Goal: Task Accomplishment & Management: Use online tool/utility

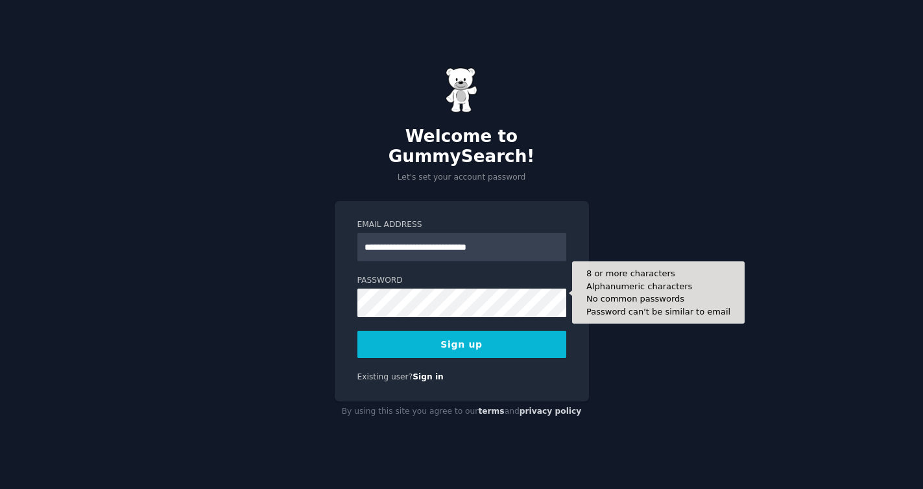
type input "**********"
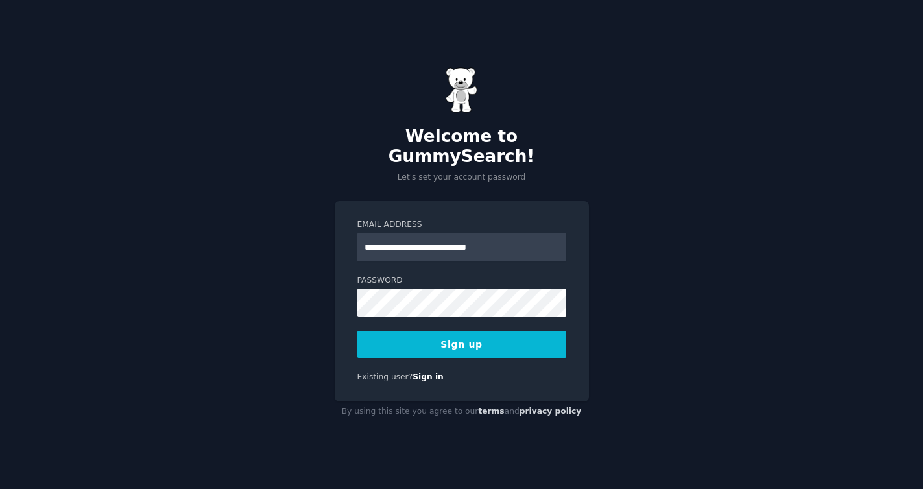
click at [435, 338] on button "Sign up" at bounding box center [462, 344] width 209 height 27
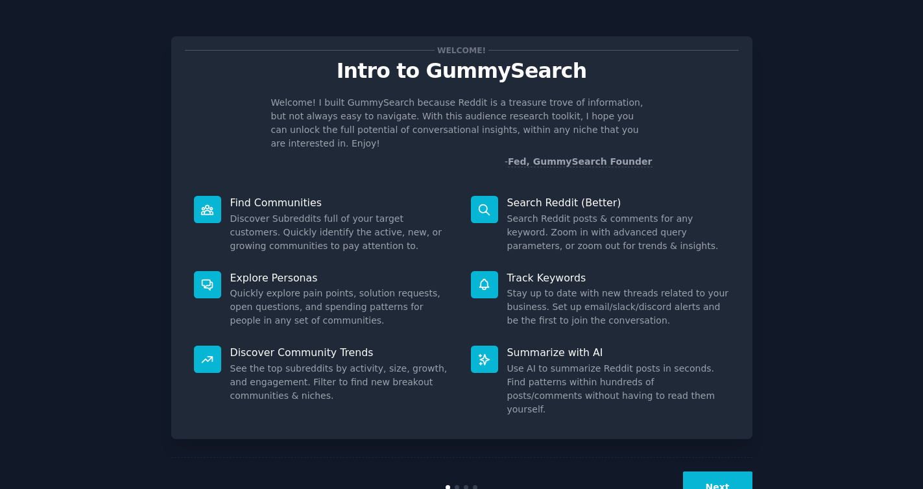
click at [709, 472] on button "Next" at bounding box center [717, 488] width 69 height 32
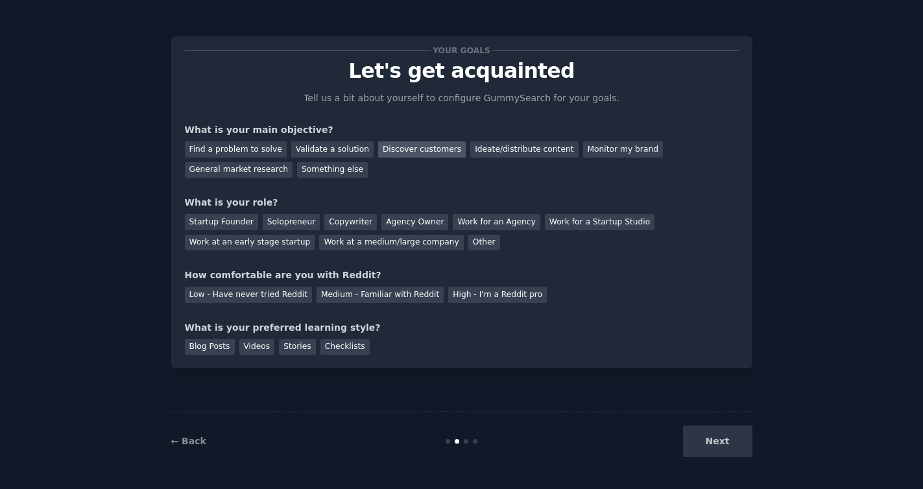
click at [420, 148] on div "Discover customers" at bounding box center [422, 149] width 88 height 16
click at [468, 244] on div "Other" at bounding box center [484, 243] width 32 height 16
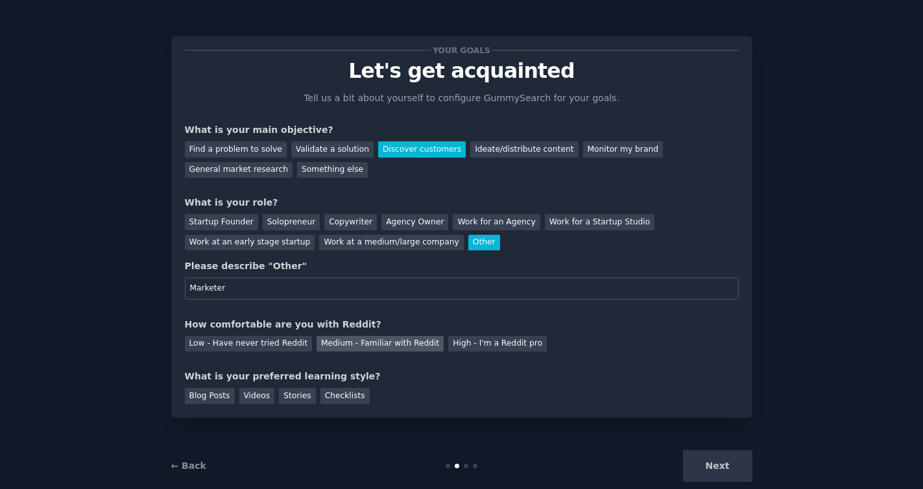
type input "Marketer"
click at [393, 343] on div "Medium - Familiar with Reddit" at bounding box center [380, 344] width 127 height 16
click at [714, 463] on div "Next" at bounding box center [656, 466] width 194 height 32
click at [297, 396] on div "Stories" at bounding box center [297, 396] width 36 height 16
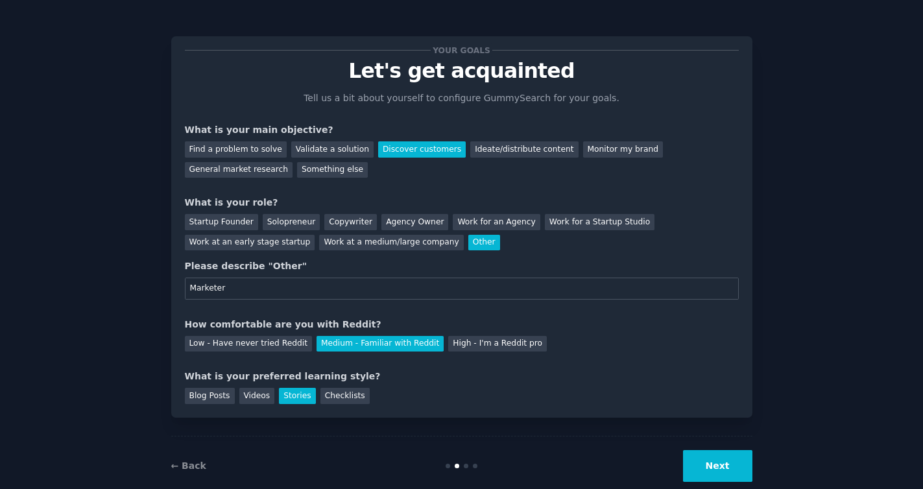
click at [719, 463] on button "Next" at bounding box center [717, 466] width 69 height 32
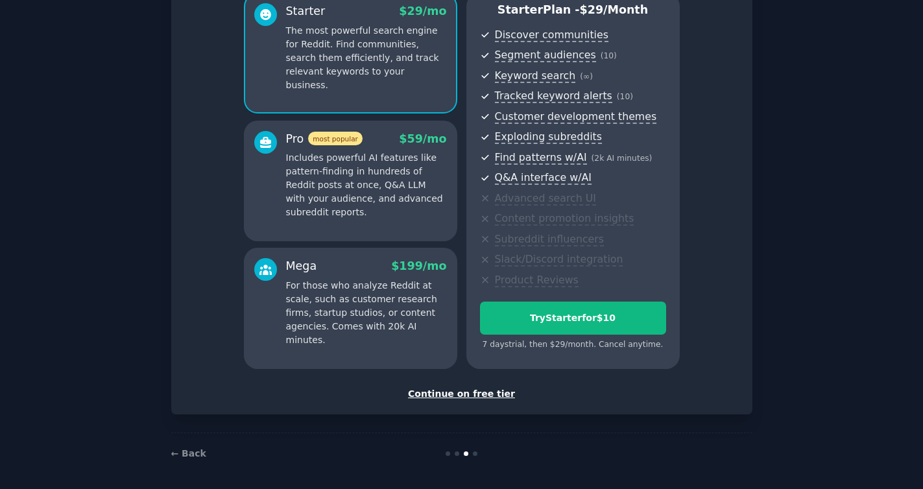
scroll to position [126, 0]
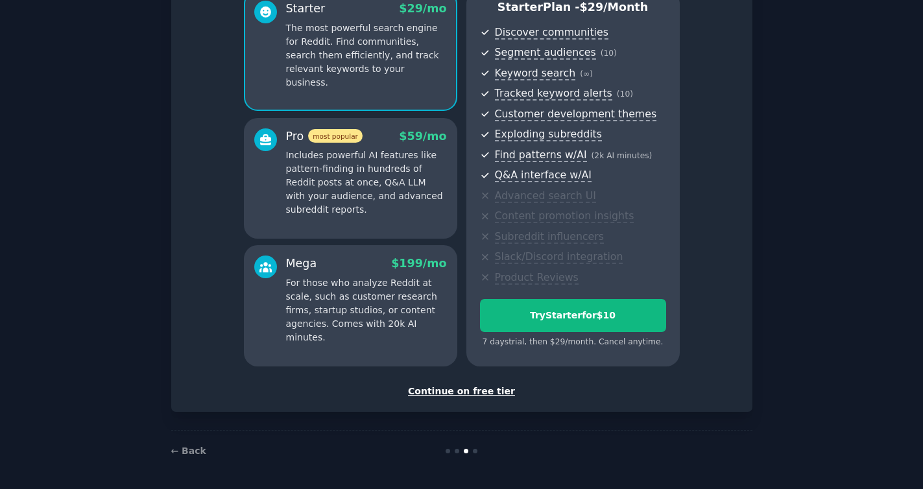
click at [448, 390] on div "Continue on free tier" at bounding box center [462, 392] width 554 height 14
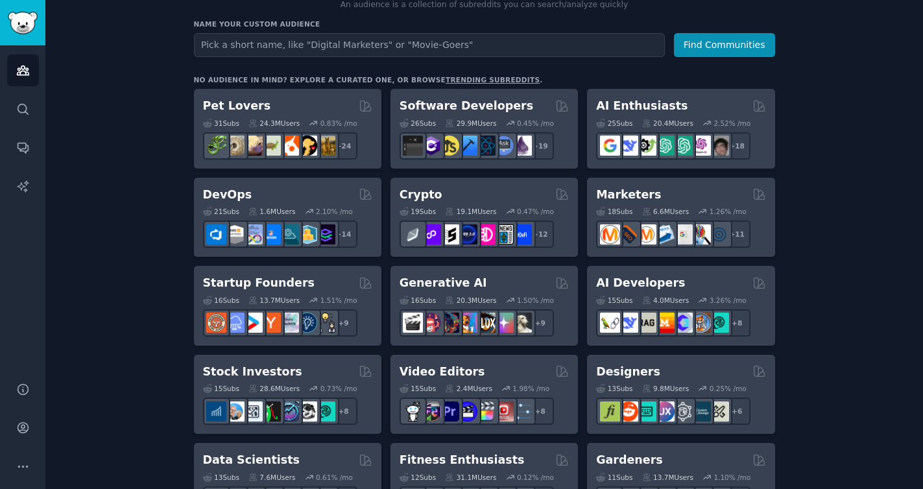
scroll to position [160, 0]
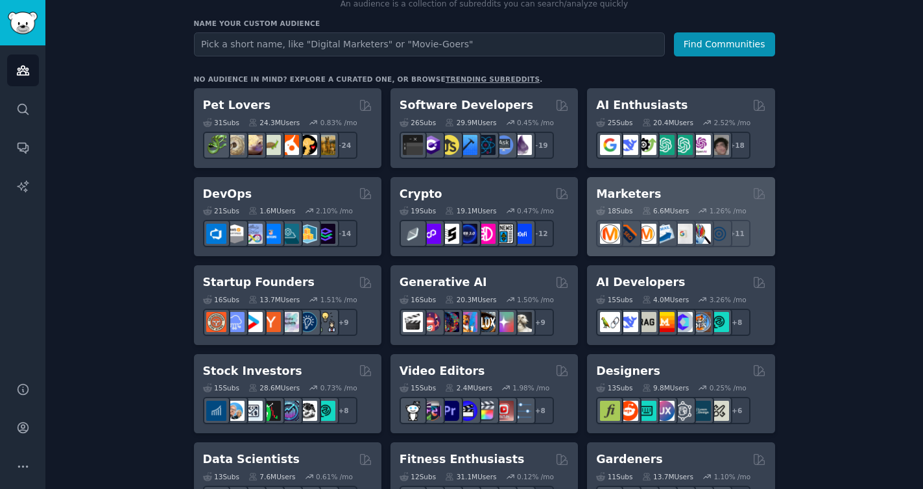
click at [635, 193] on h2 "Marketers" at bounding box center [628, 194] width 65 height 16
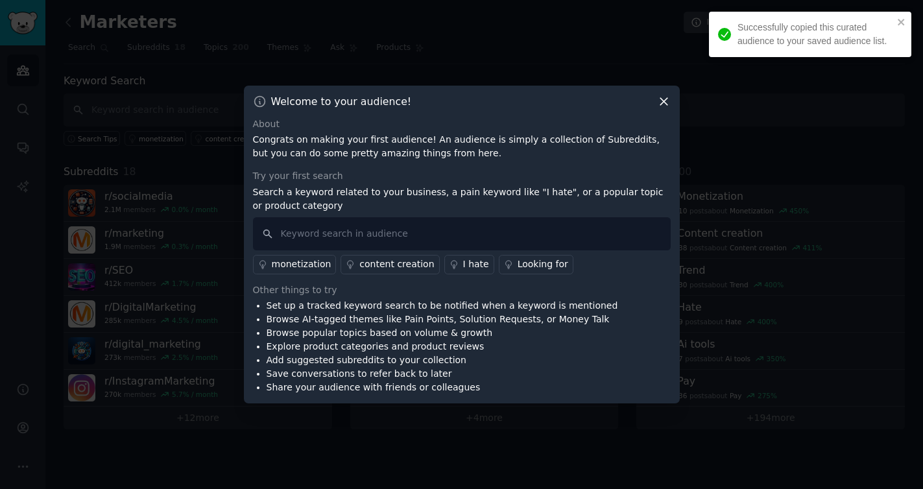
click at [663, 99] on icon at bounding box center [664, 102] width 14 height 14
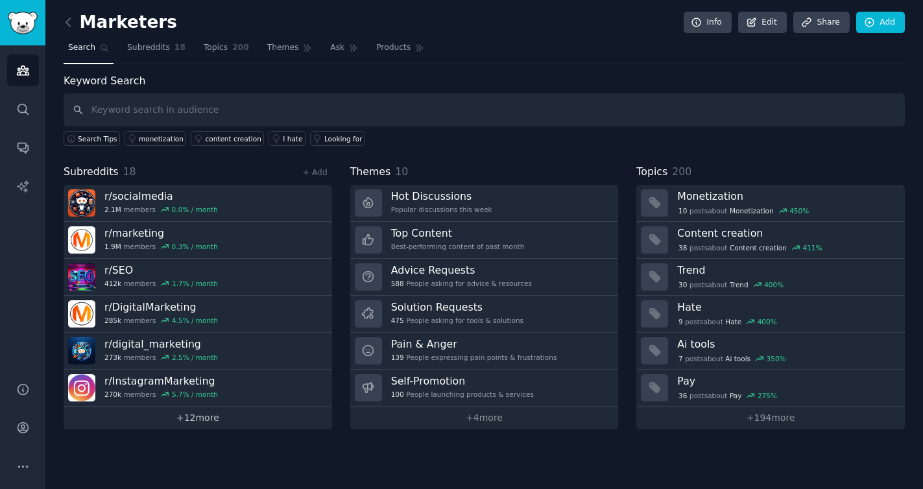
click at [196, 414] on link "+ 12 more" at bounding box center [198, 418] width 269 height 23
type input "msp"
click at [69, 24] on icon at bounding box center [69, 23] width 14 height 14
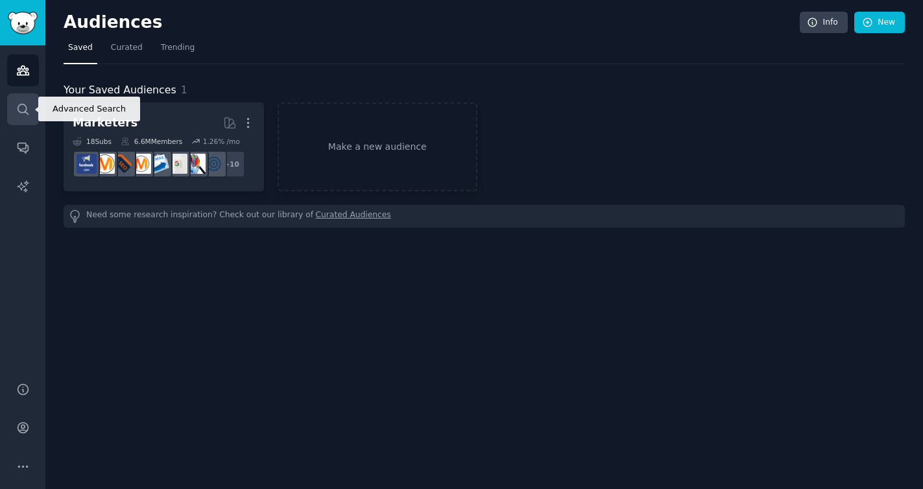
click at [24, 110] on icon "Sidebar" at bounding box center [23, 110] width 14 height 14
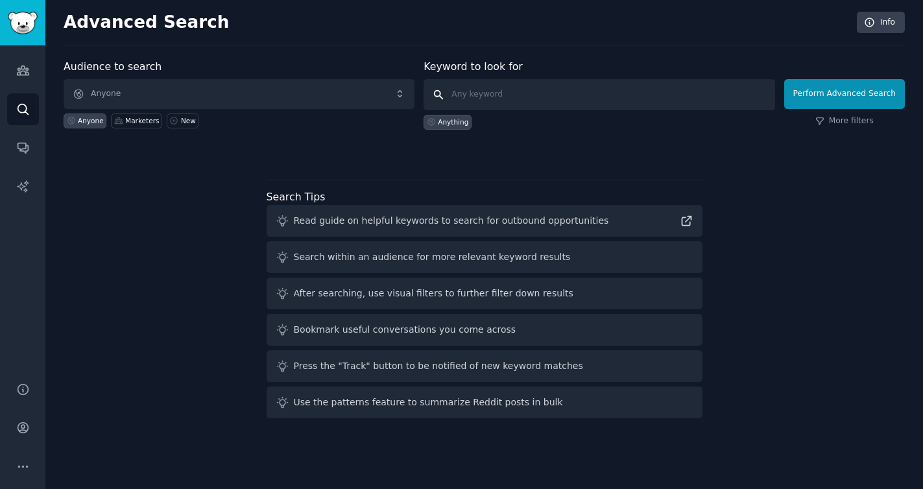
click at [609, 90] on input "text" at bounding box center [599, 94] width 351 height 31
type input "S"
type input "W"
type input "D"
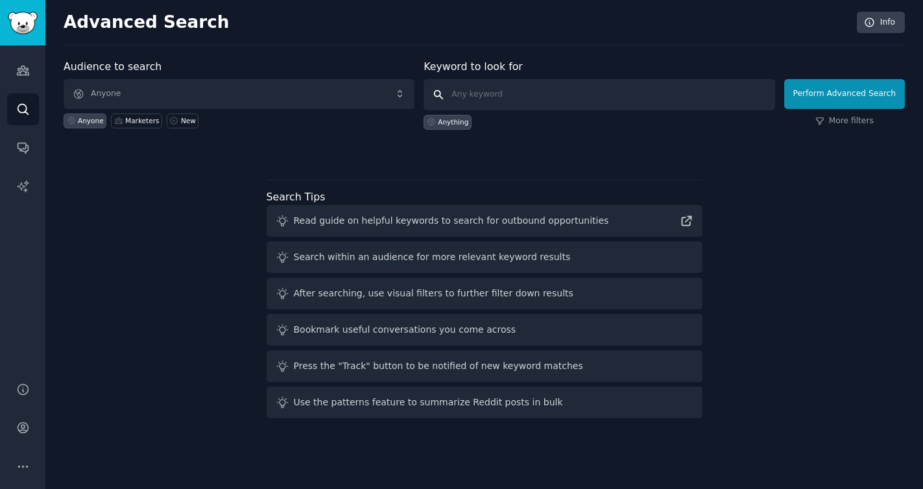
type input "W"
type input "M"
type input "msp"
click at [849, 99] on button "Perform Advanced Search" at bounding box center [844, 94] width 121 height 30
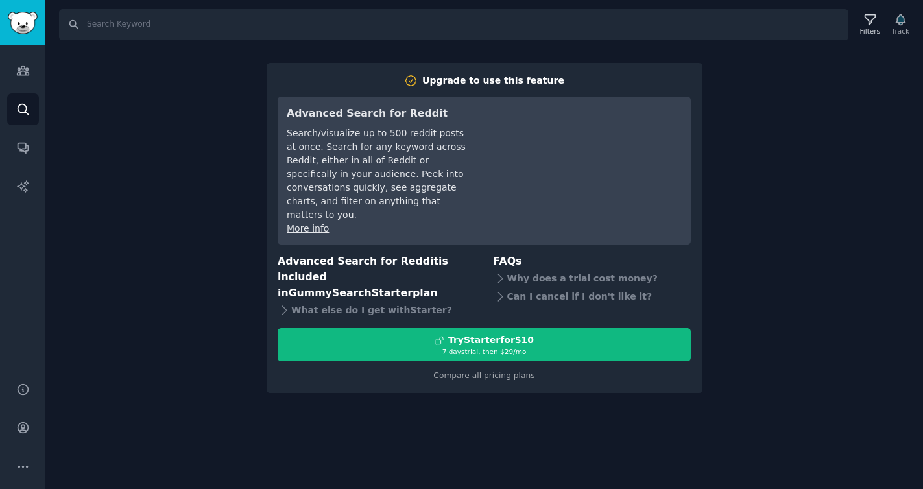
click at [777, 278] on div "Search Filters Track Upgrade to use this feature Advanced Search for Reddit Sea…" at bounding box center [484, 244] width 878 height 489
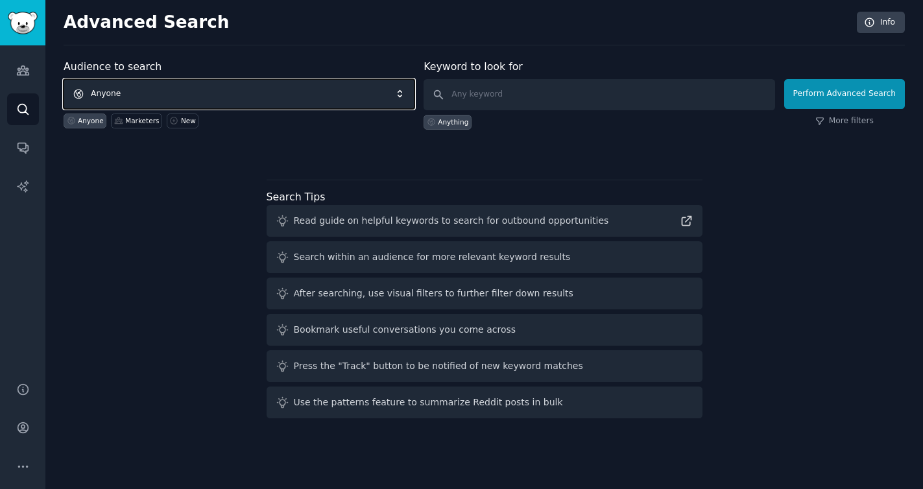
click at [175, 90] on span "Anyone" at bounding box center [239, 94] width 351 height 30
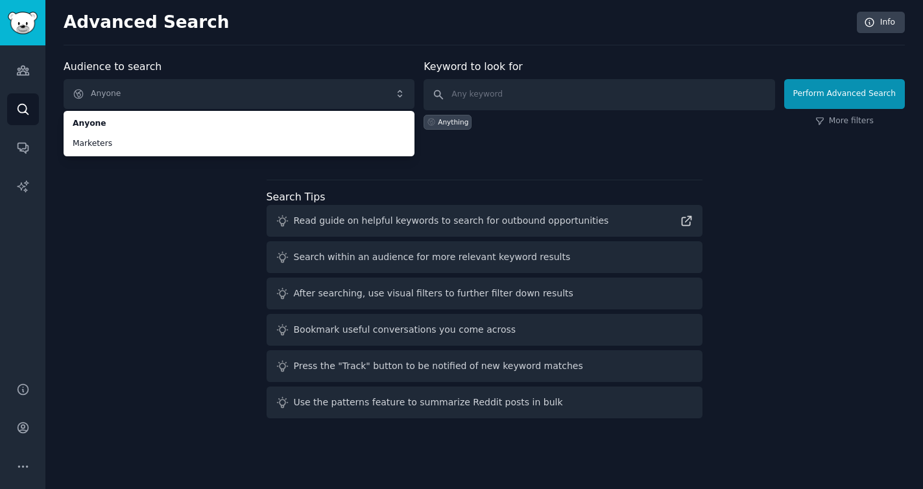
click at [166, 213] on div "Audience to search Anyone Anyone Marketers Anyone Marketers New Keyword to look…" at bounding box center [485, 241] width 842 height 365
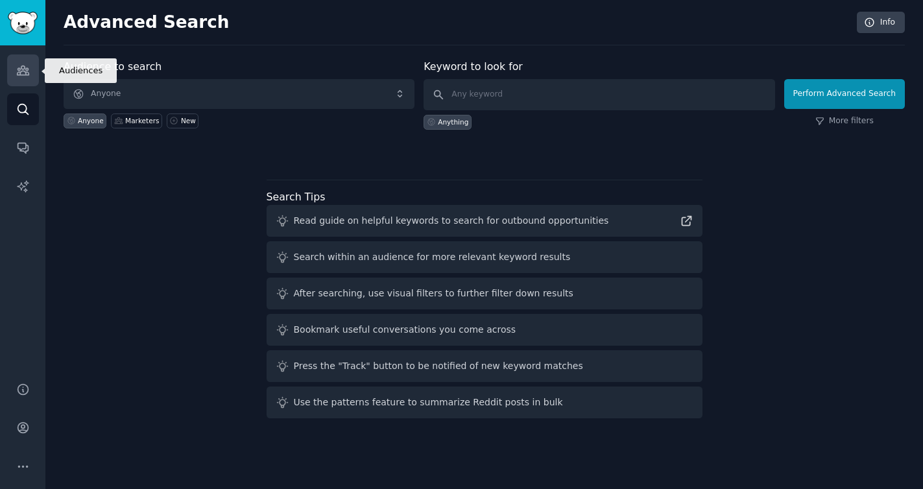
click at [27, 75] on icon "Sidebar" at bounding box center [23, 70] width 12 height 9
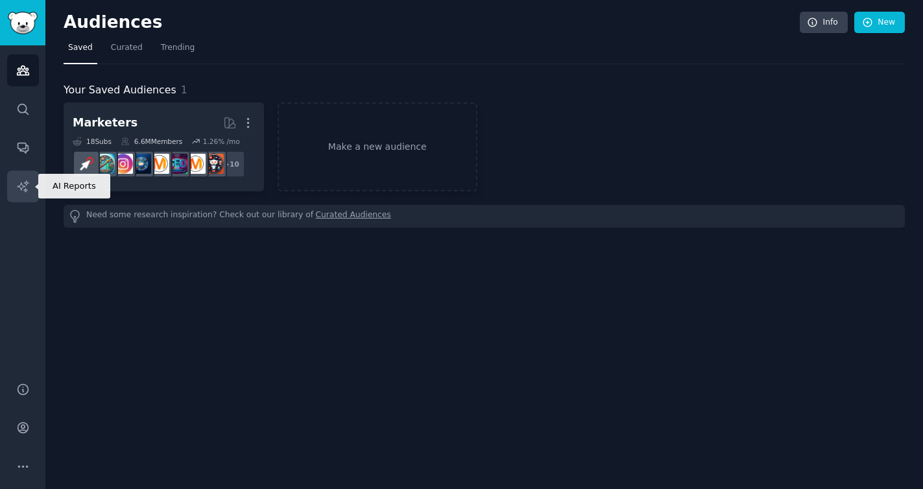
click at [14, 176] on link "AI Reports" at bounding box center [23, 187] width 32 height 32
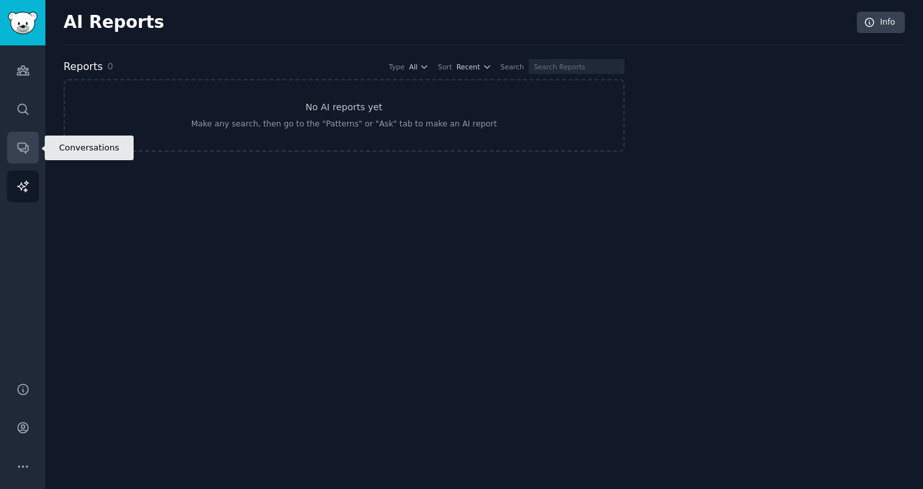
click at [22, 143] on icon "Sidebar" at bounding box center [23, 148] width 10 height 10
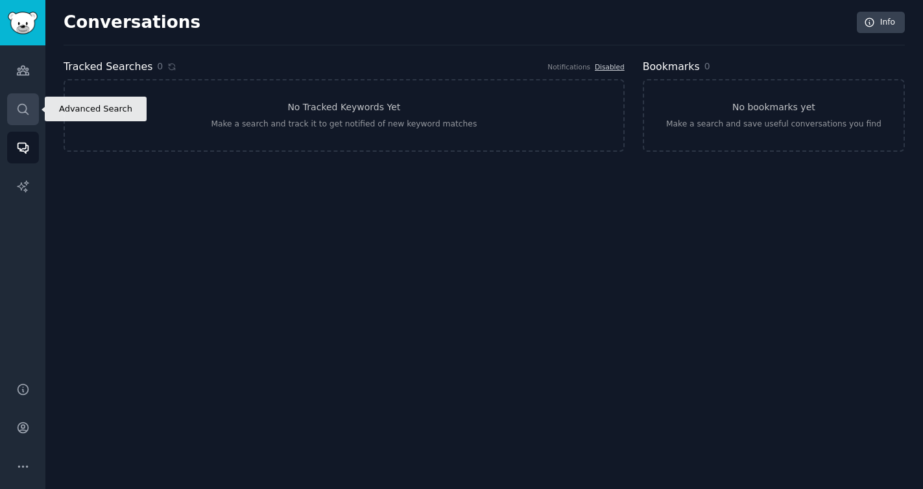
click at [16, 113] on icon "Sidebar" at bounding box center [23, 110] width 14 height 14
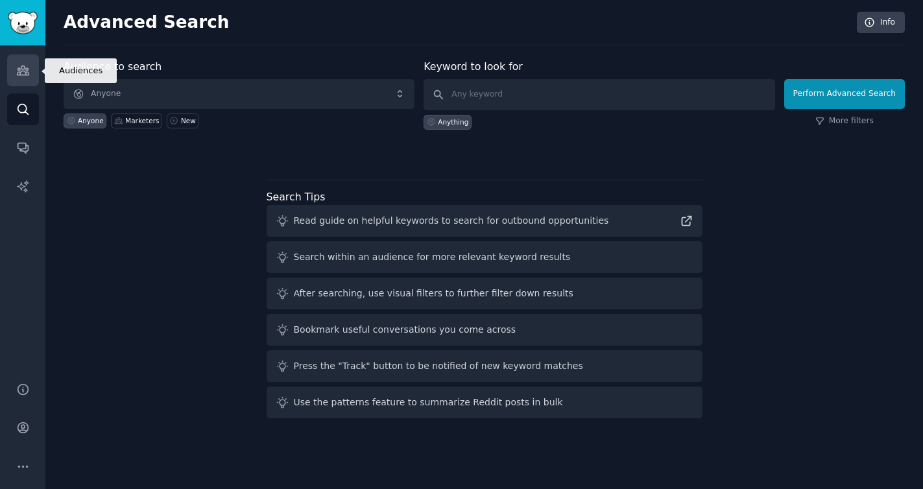
click at [21, 67] on icon "Sidebar" at bounding box center [23, 71] width 14 height 14
